Goal: Find specific fact: Find specific page/section

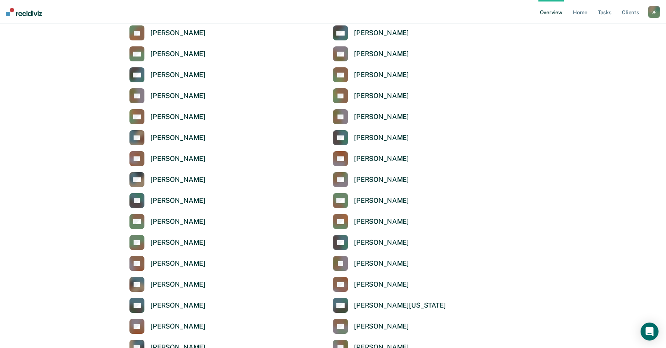
scroll to position [1047, 0]
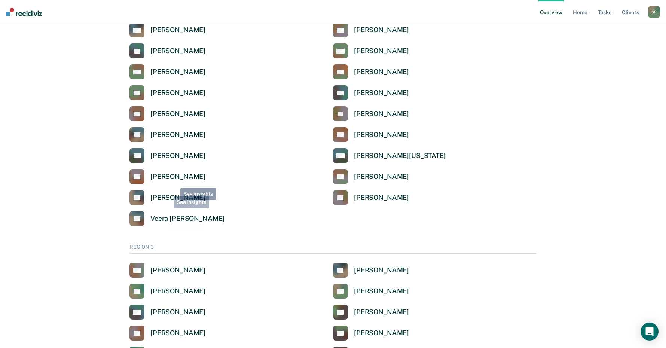
click at [175, 182] on link "SR [PERSON_NAME]" at bounding box center [167, 176] width 76 height 15
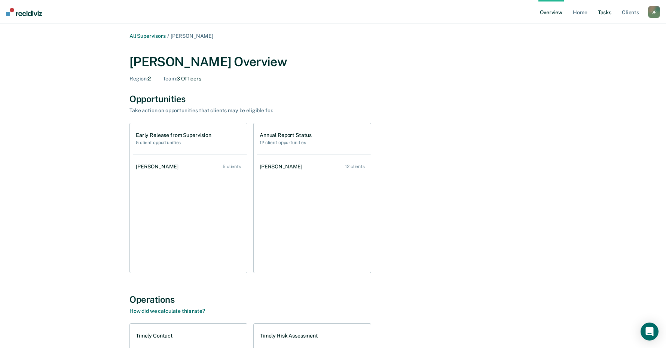
click at [606, 13] on link "Tasks" at bounding box center [604, 12] width 16 height 24
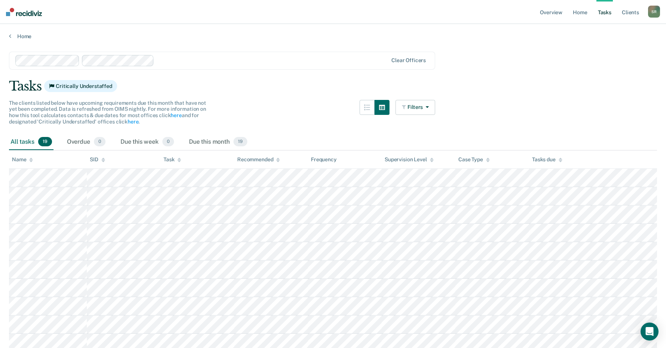
click at [33, 159] on th "Name" at bounding box center [48, 159] width 78 height 18
click at [32, 159] on icon at bounding box center [31, 158] width 4 height 2
